Goal: Information Seeking & Learning: Learn about a topic

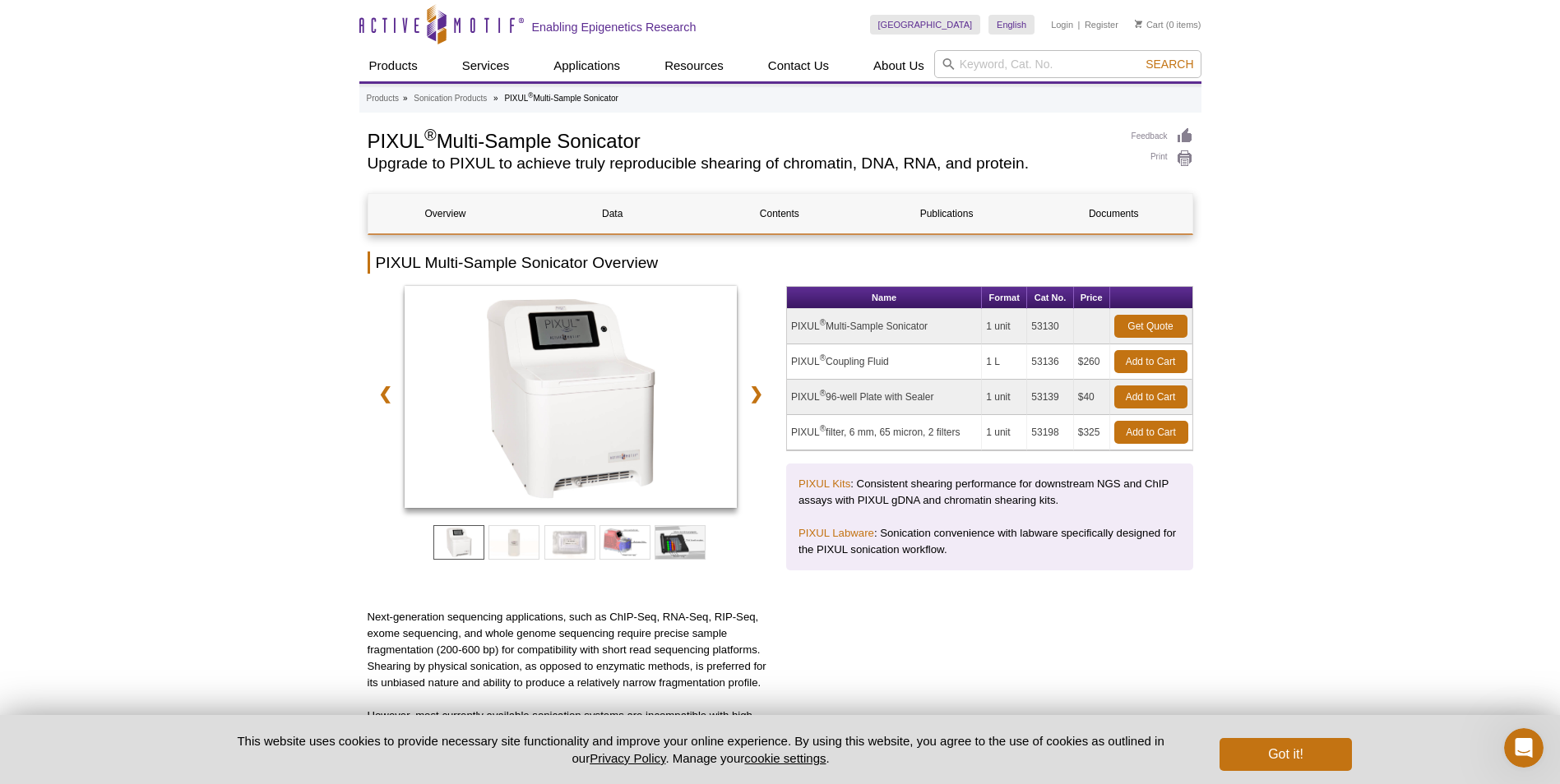
click at [1064, 326] on td "53130" at bounding box center [1051, 326] width 46 height 35
drag, startPoint x: 1048, startPoint y: 328, endPoint x: 955, endPoint y: 328, distance: 93.0
click at [955, 328] on tr "PIXUL ® Multi-Sample Sonicator 1 unit 53130 Get Quote" at bounding box center [989, 326] width 405 height 35
drag, startPoint x: 955, startPoint y: 328, endPoint x: 939, endPoint y: 329, distance: 16.0
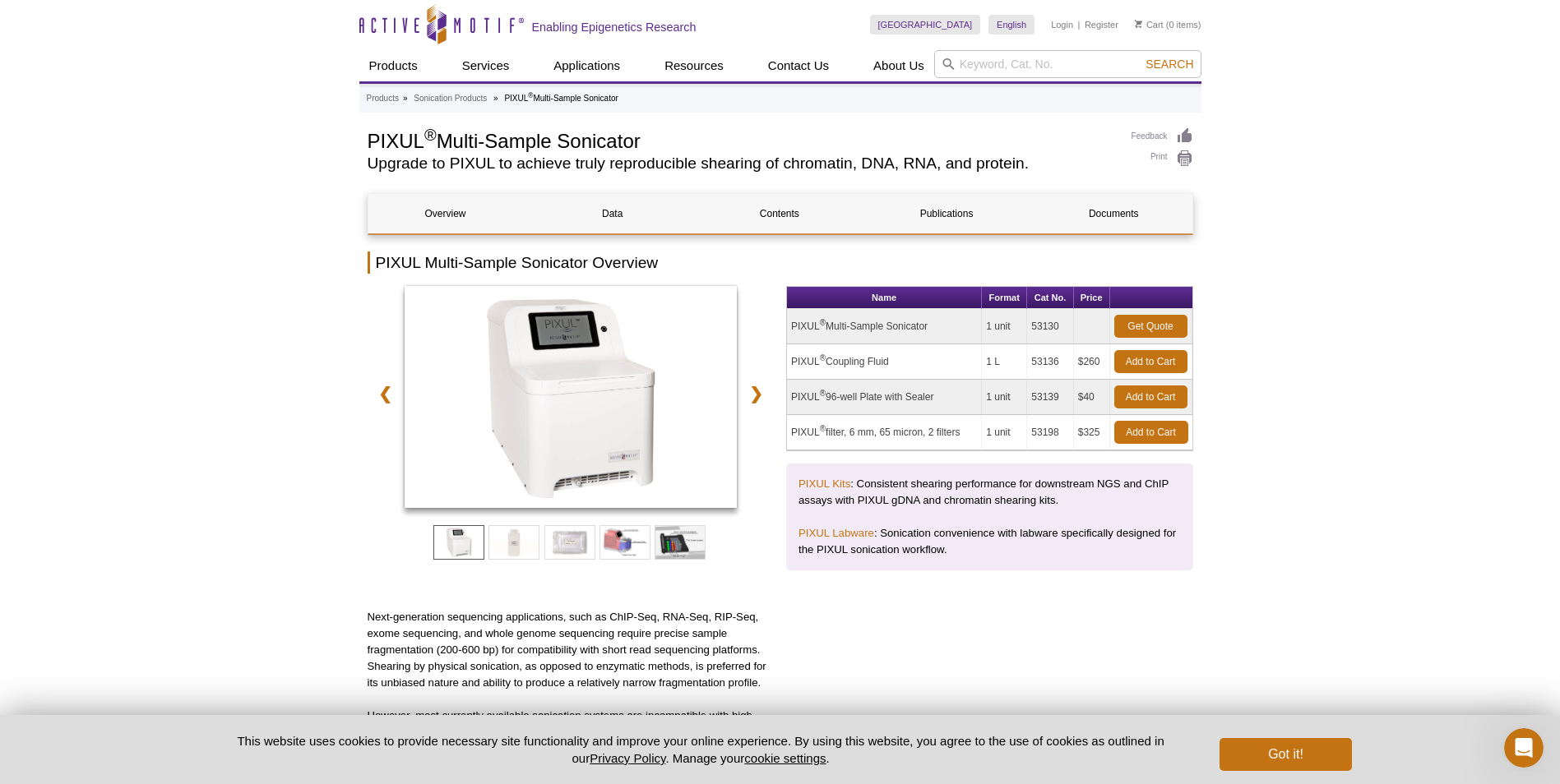
click at [939, 329] on td "PIXUL ® Multi-Sample Sonicator" at bounding box center [884, 326] width 195 height 35
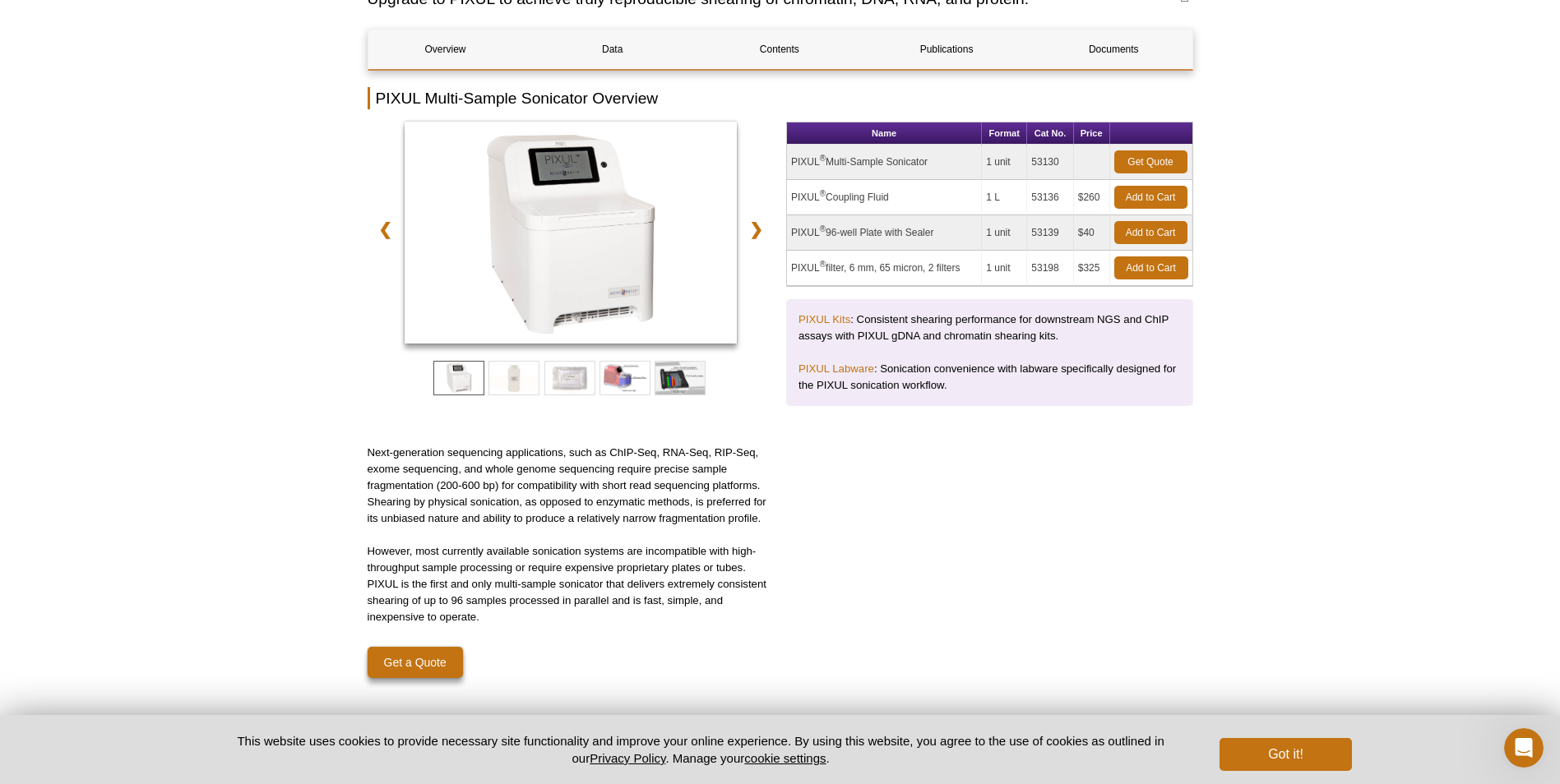
scroll to position [247, 0]
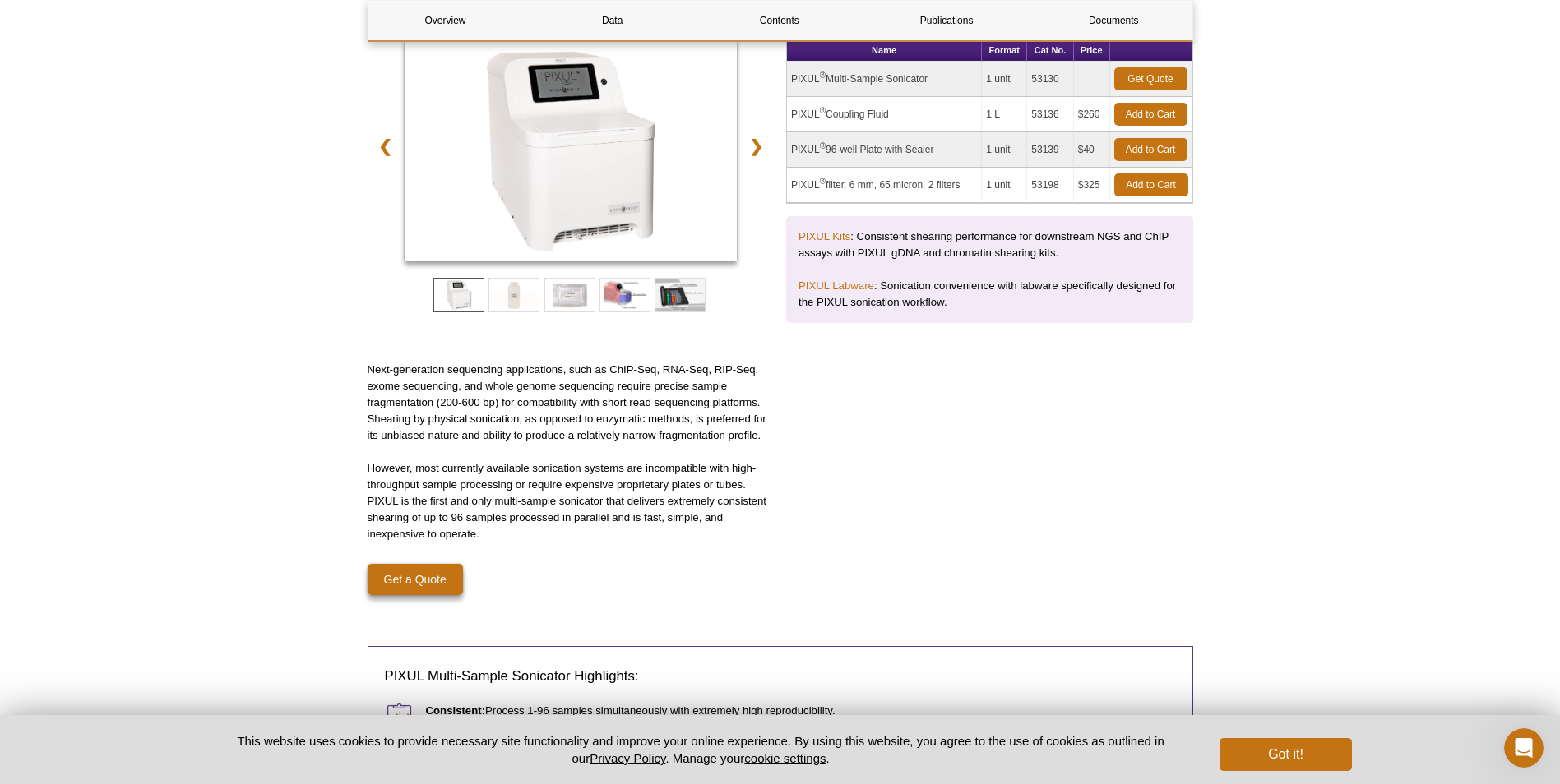
click at [646, 423] on p "Next-generation sequencing applications, such as ChIP-Seq, RNA-Seq, RIP-Seq, ex…" at bounding box center [571, 403] width 407 height 82
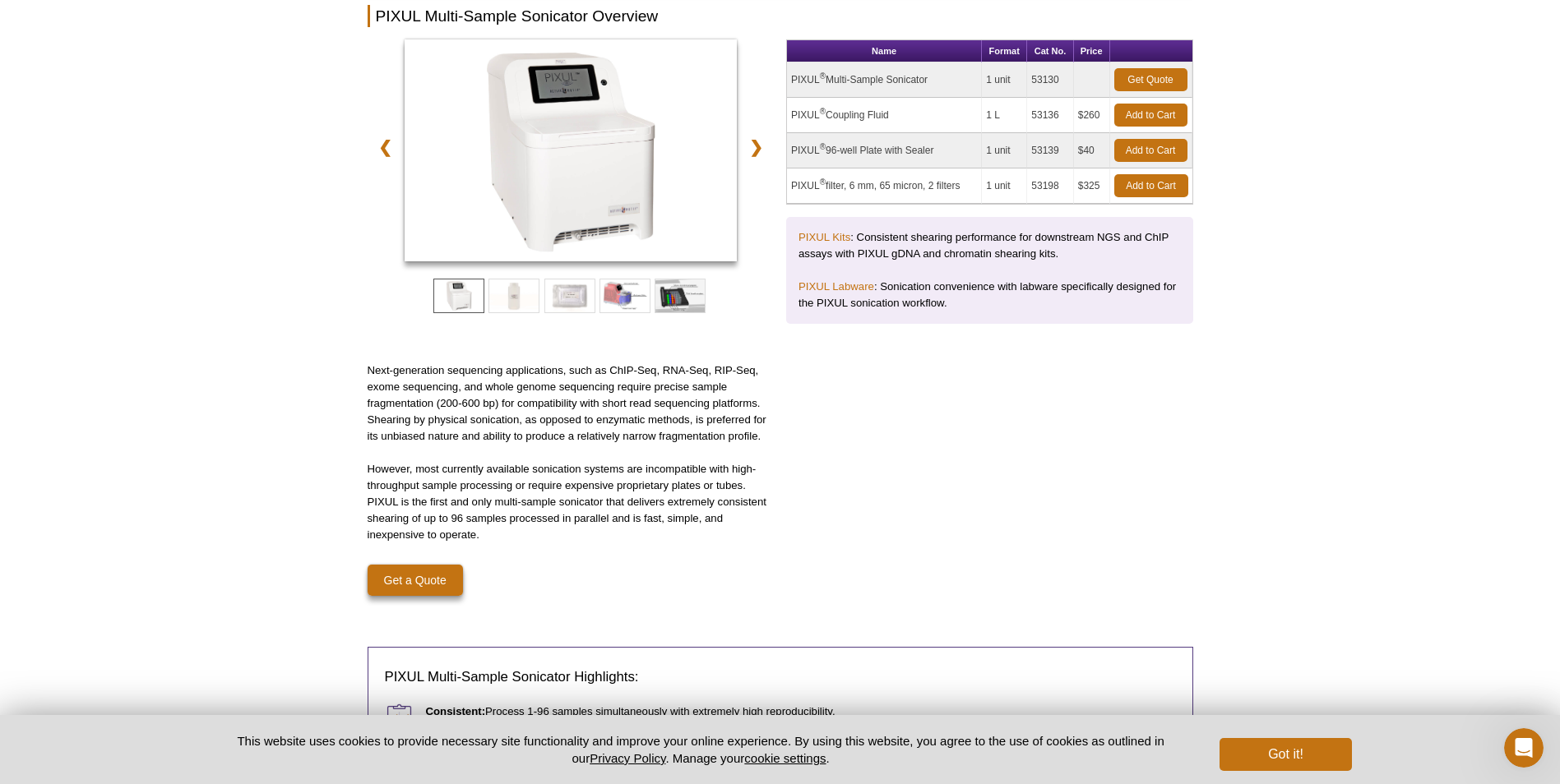
scroll to position [0, 0]
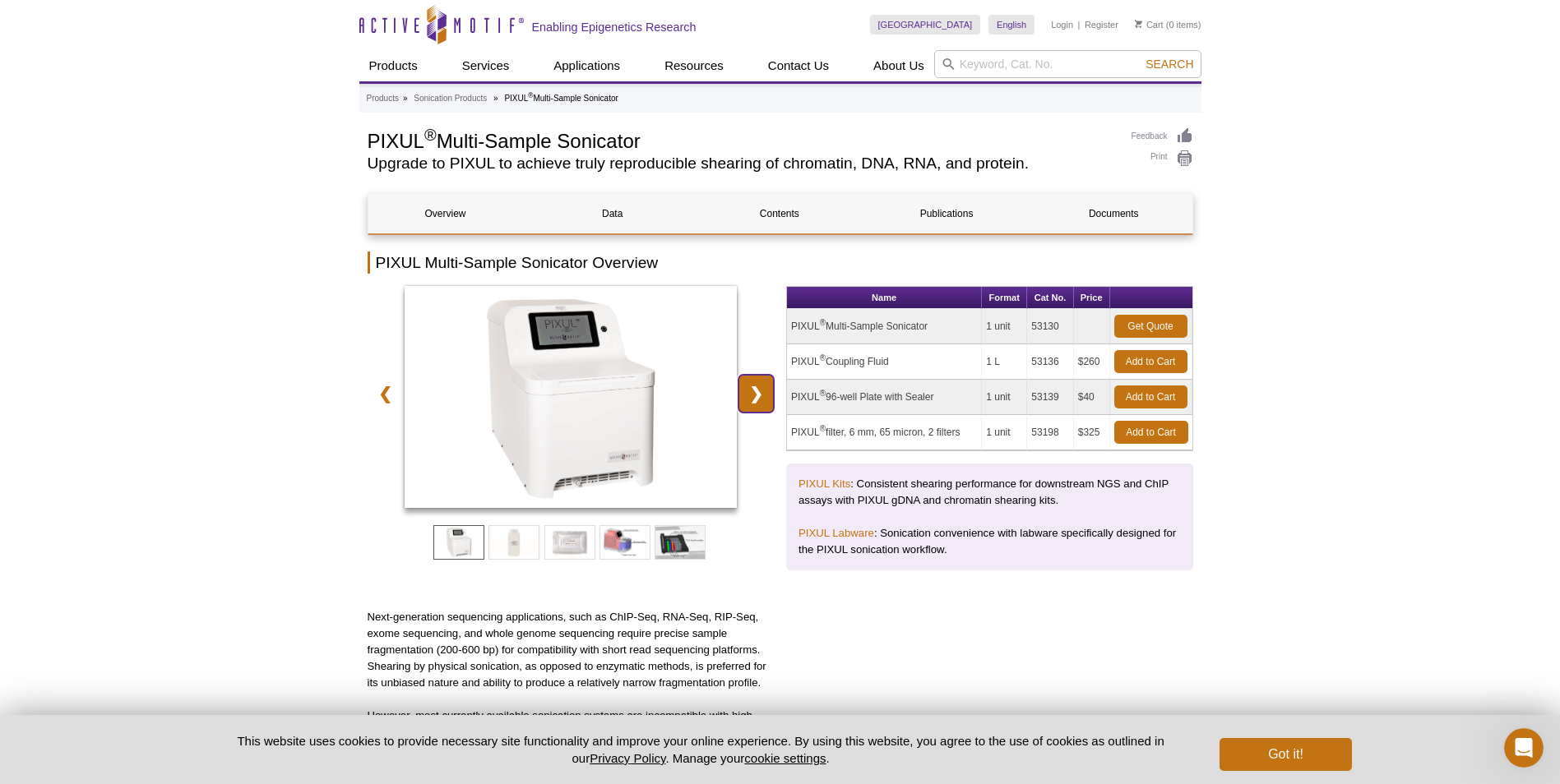
click at [761, 386] on link "❯" at bounding box center [755, 393] width 35 height 38
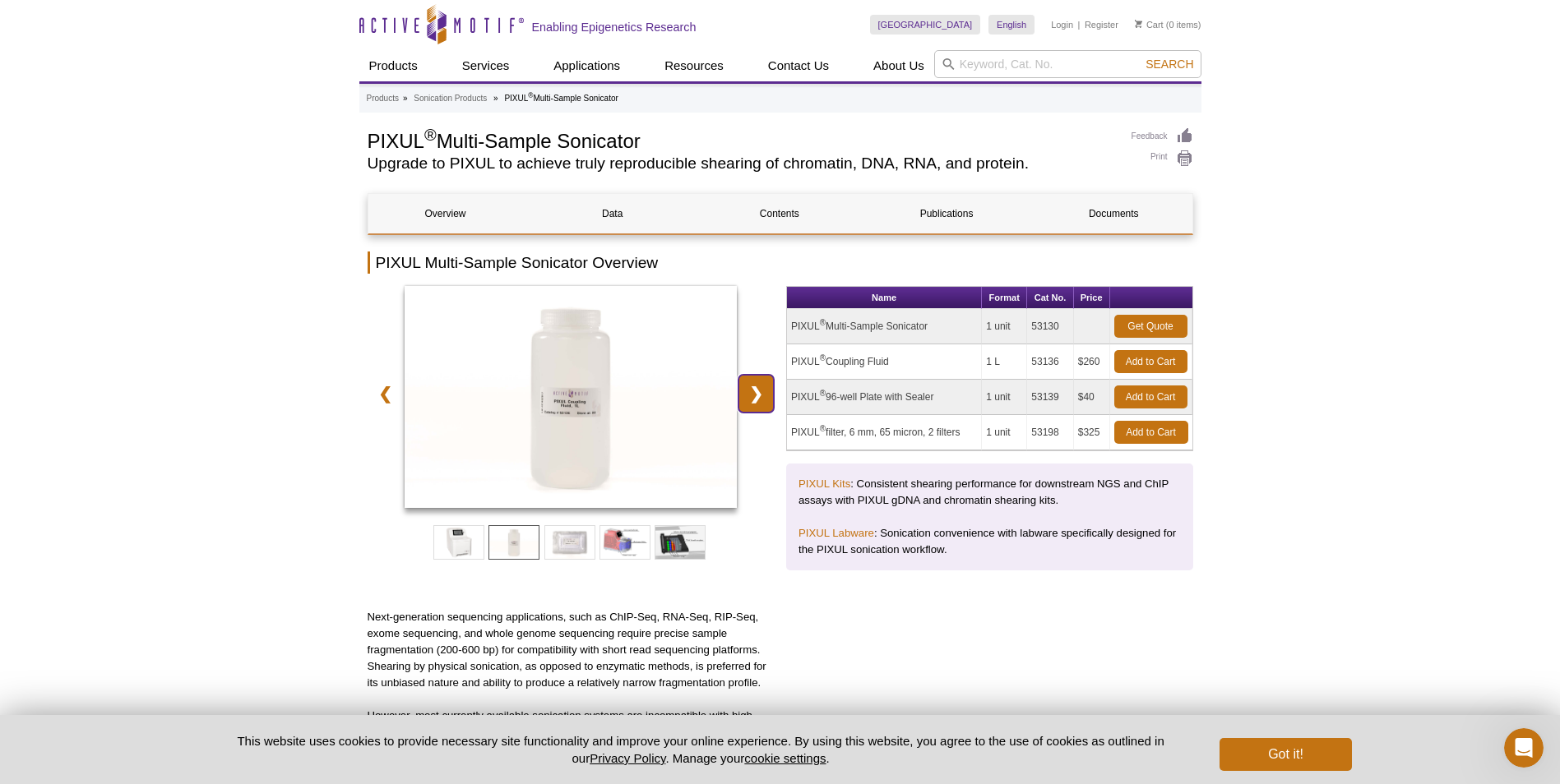
click at [761, 386] on link "❯" at bounding box center [755, 393] width 35 height 38
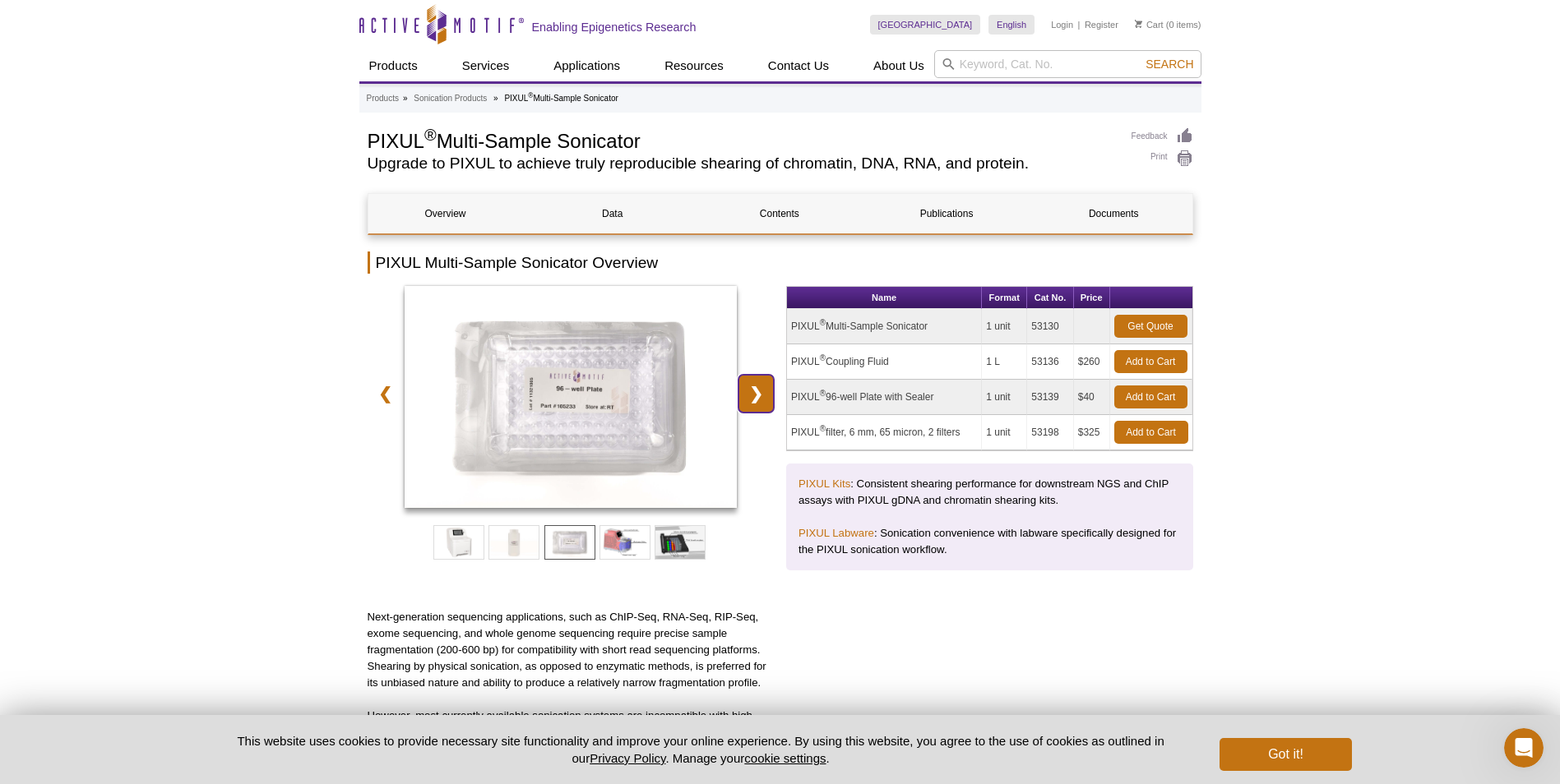
click at [761, 386] on link "❯" at bounding box center [755, 393] width 35 height 38
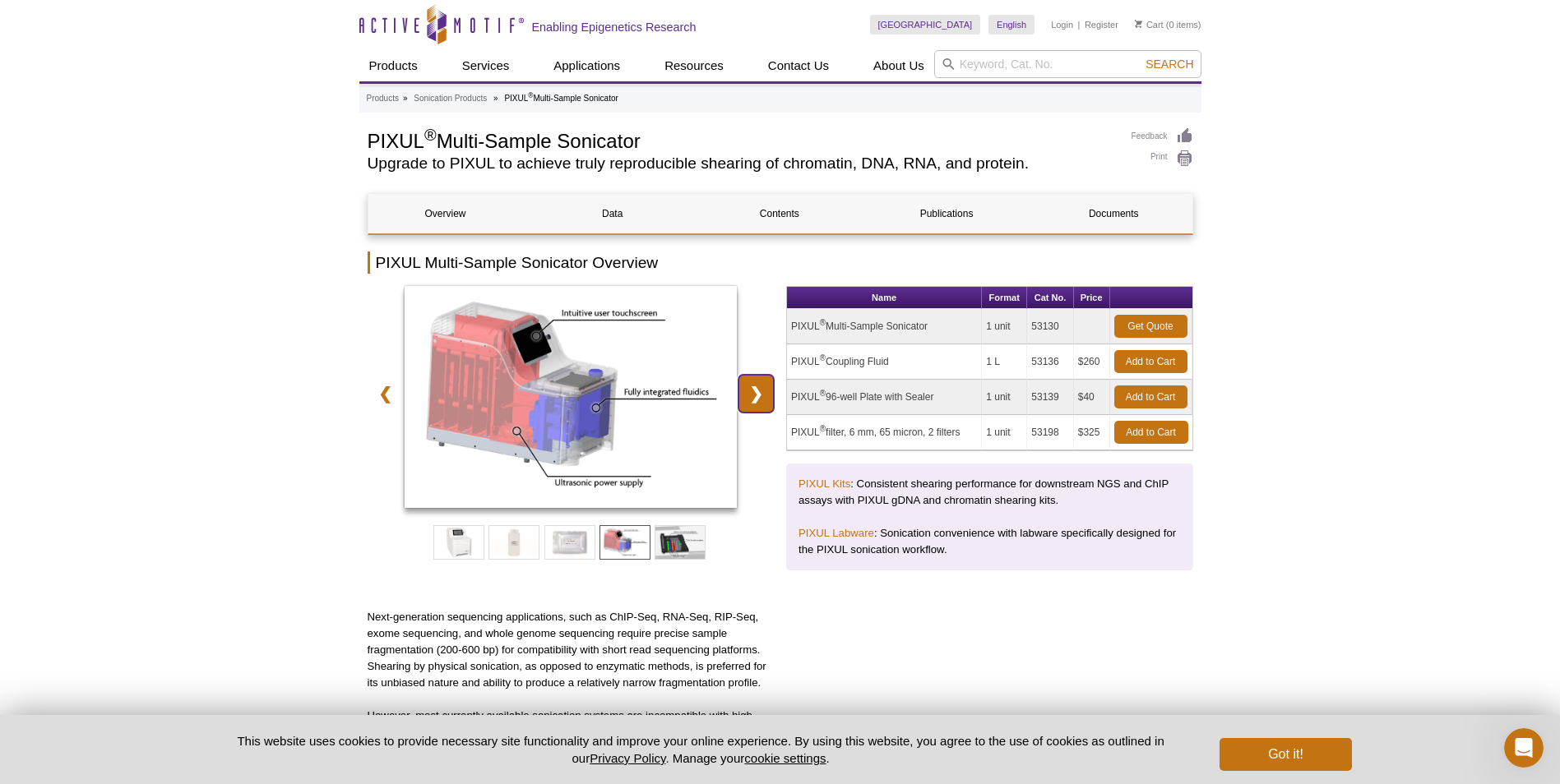
click at [761, 386] on link "❯" at bounding box center [755, 393] width 35 height 38
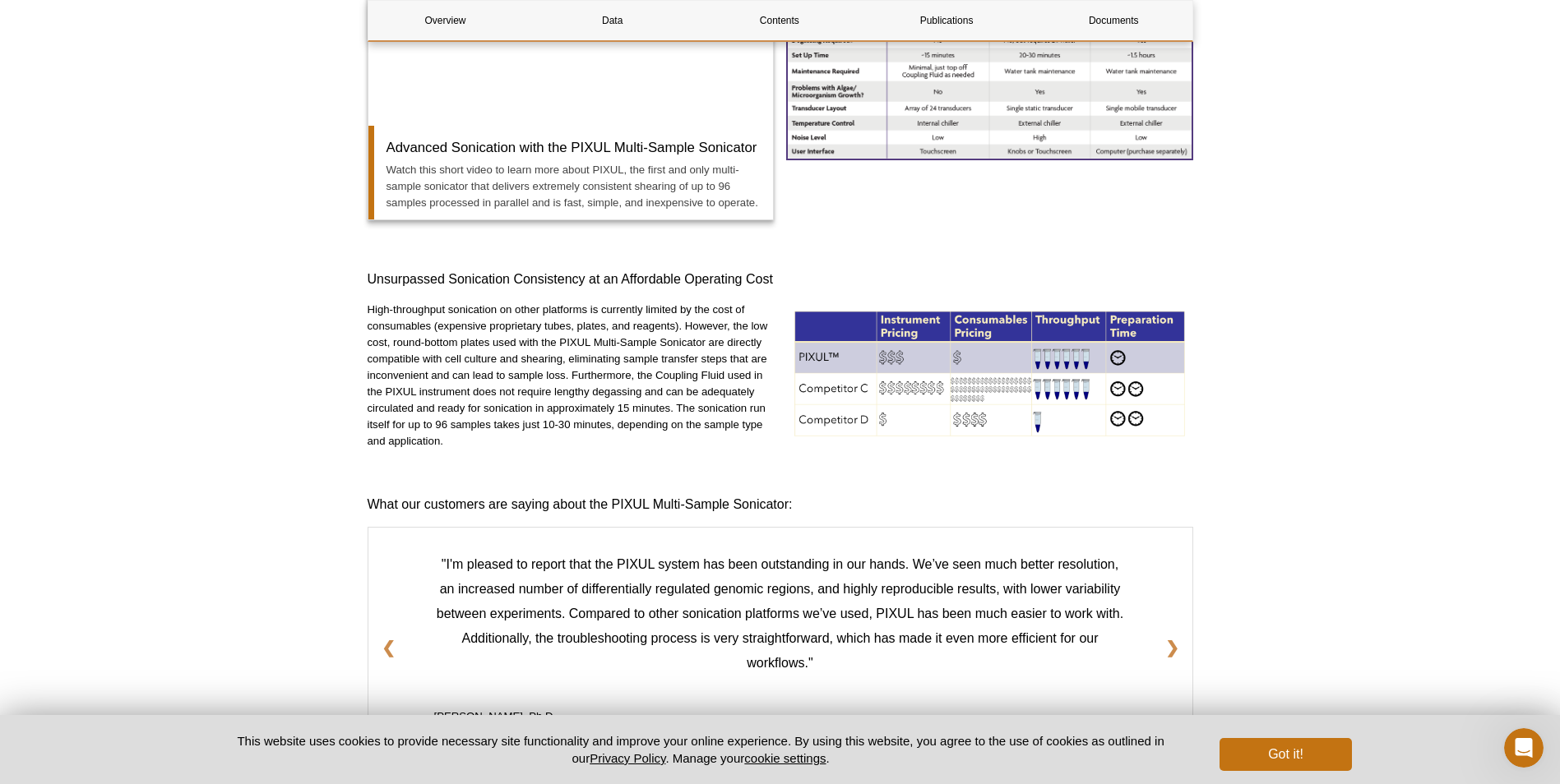
scroll to position [1397, 0]
click at [880, 391] on img at bounding box center [989, 373] width 407 height 143
click at [905, 365] on img at bounding box center [989, 373] width 407 height 143
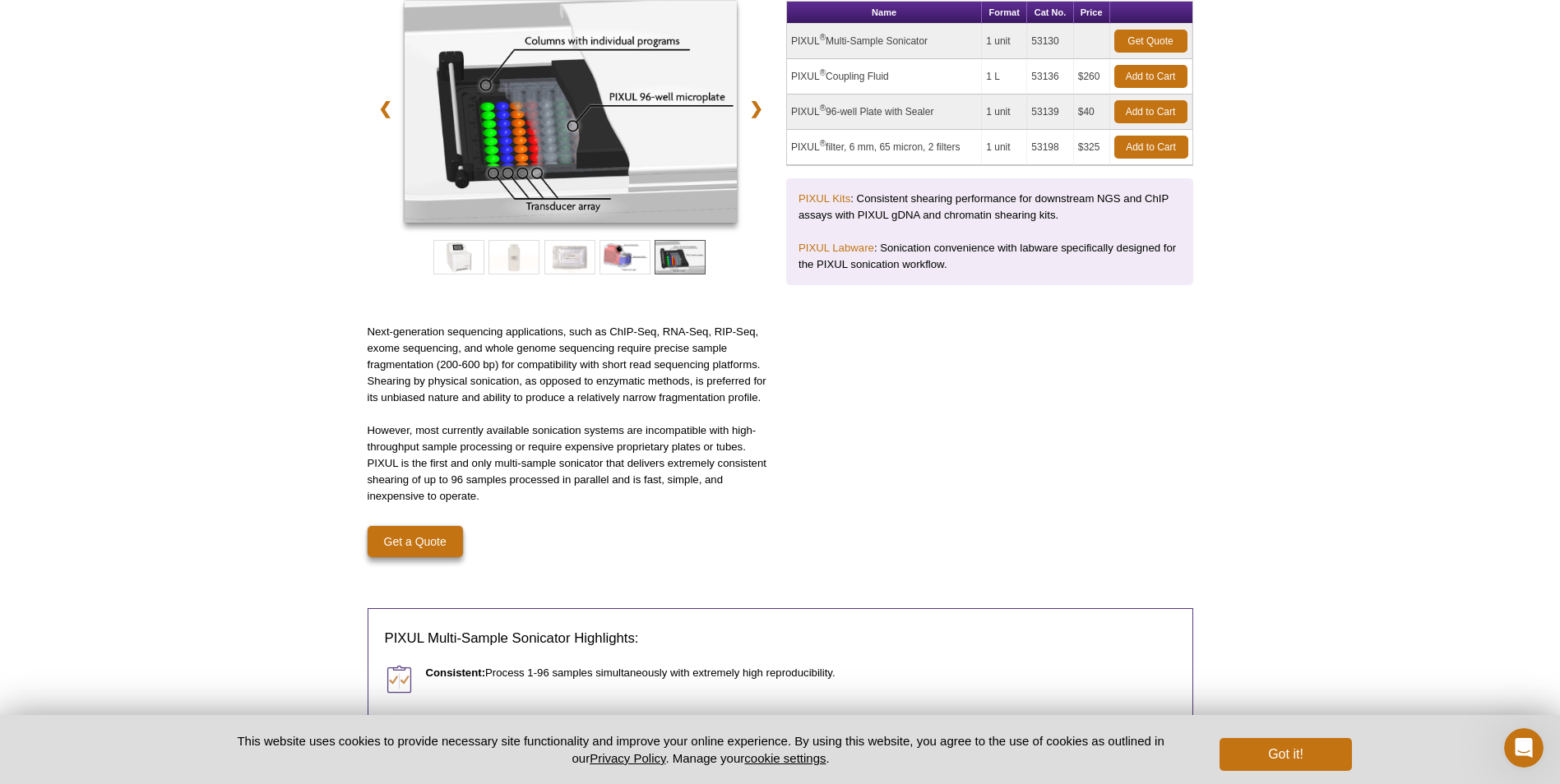
scroll to position [329, 0]
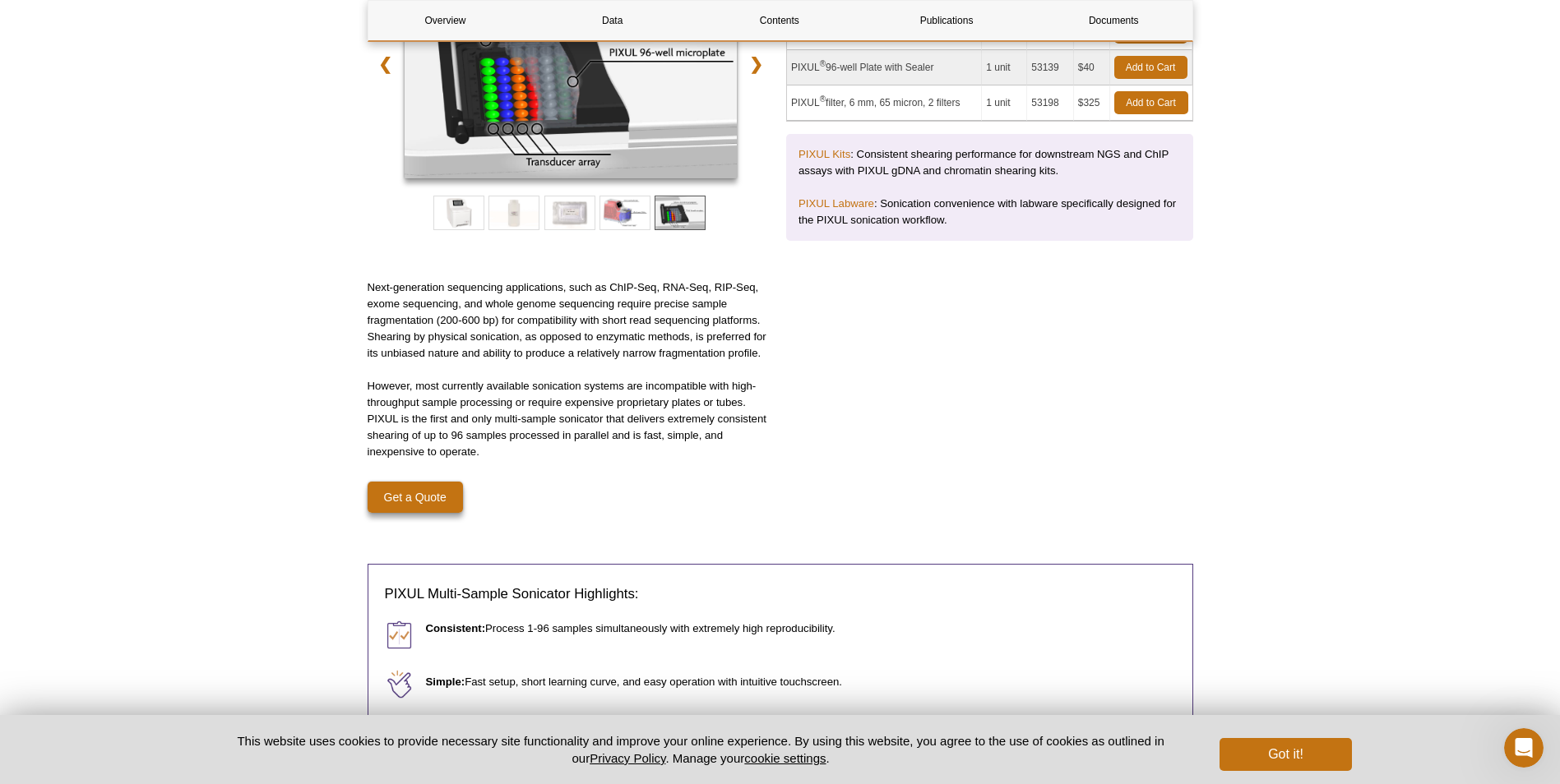
drag, startPoint x: 1272, startPoint y: 335, endPoint x: 1114, endPoint y: 350, distance: 158.7
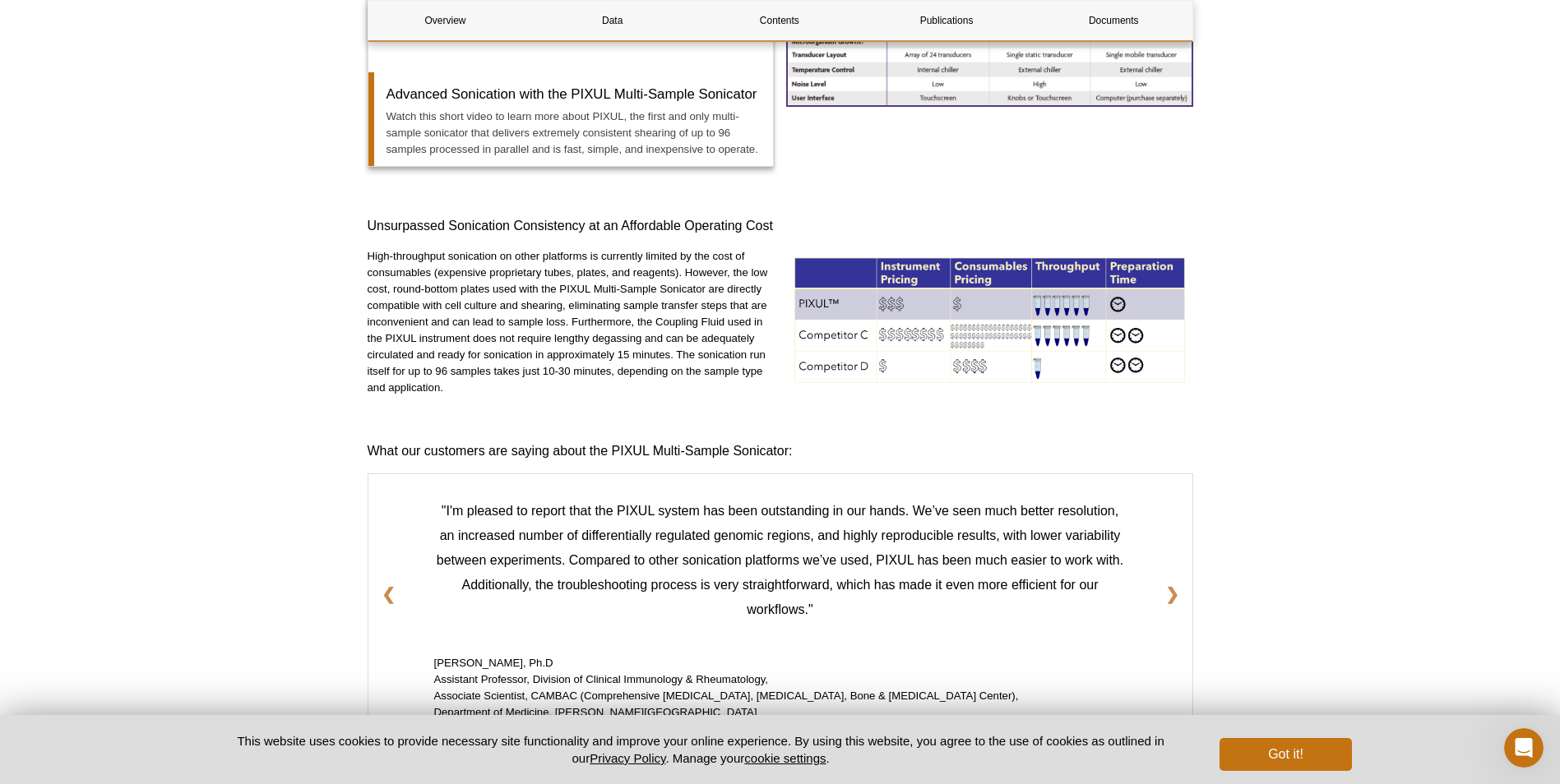
scroll to position [1480, 0]
